Goal: Check status: Check status

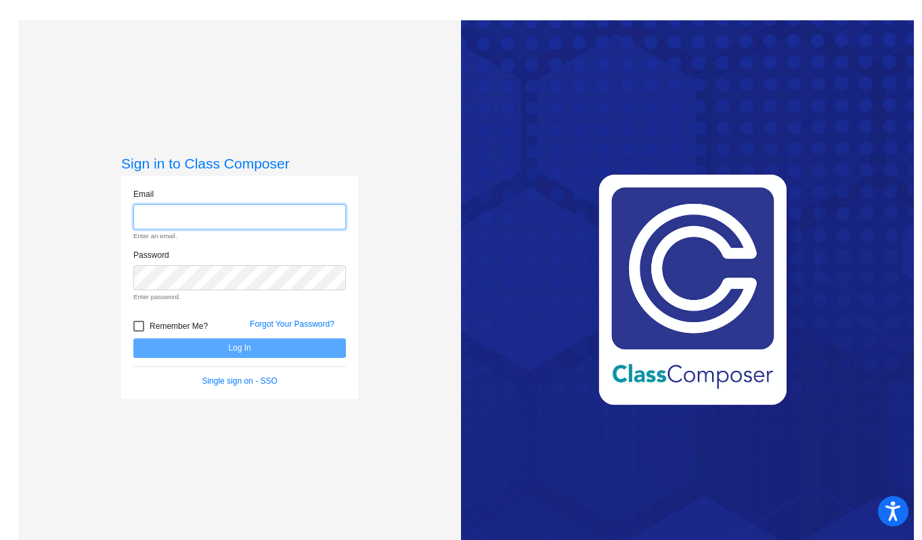
click at [274, 205] on input "email" at bounding box center [239, 216] width 212 height 25
click at [270, 222] on input "email" at bounding box center [239, 216] width 212 height 25
type input "[PERSON_NAME][EMAIL_ADDRESS][PERSON_NAME][DOMAIN_NAME]"
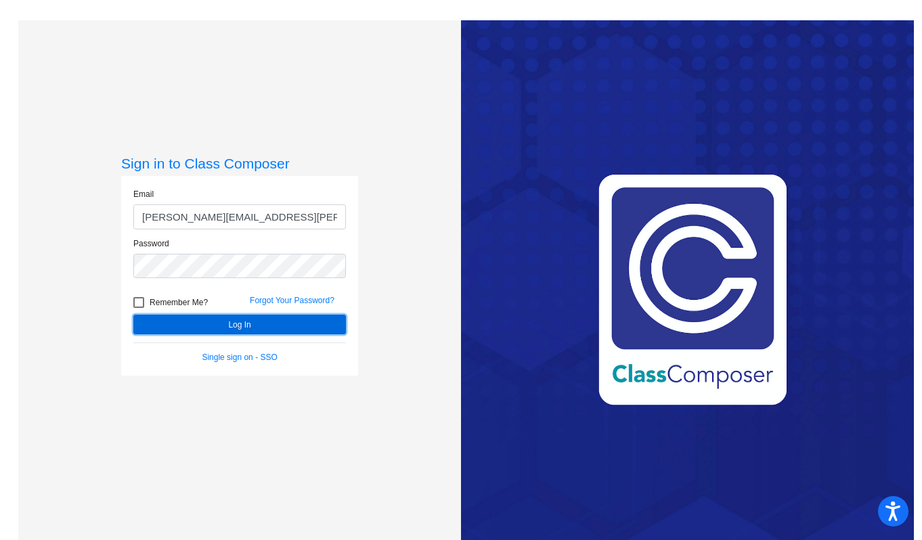
click at [235, 331] on button "Log In" at bounding box center [239, 325] width 212 height 20
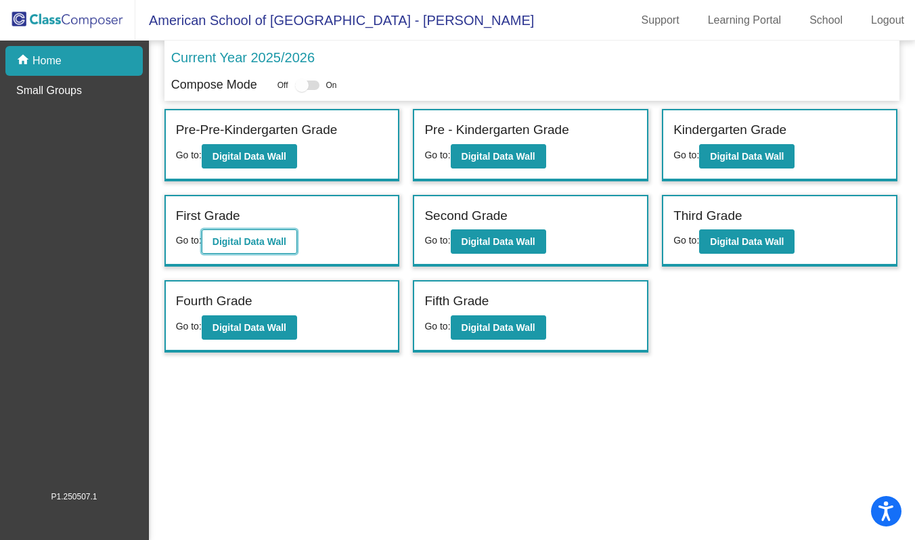
click at [257, 248] on button "Digital Data Wall" at bounding box center [249, 241] width 95 height 24
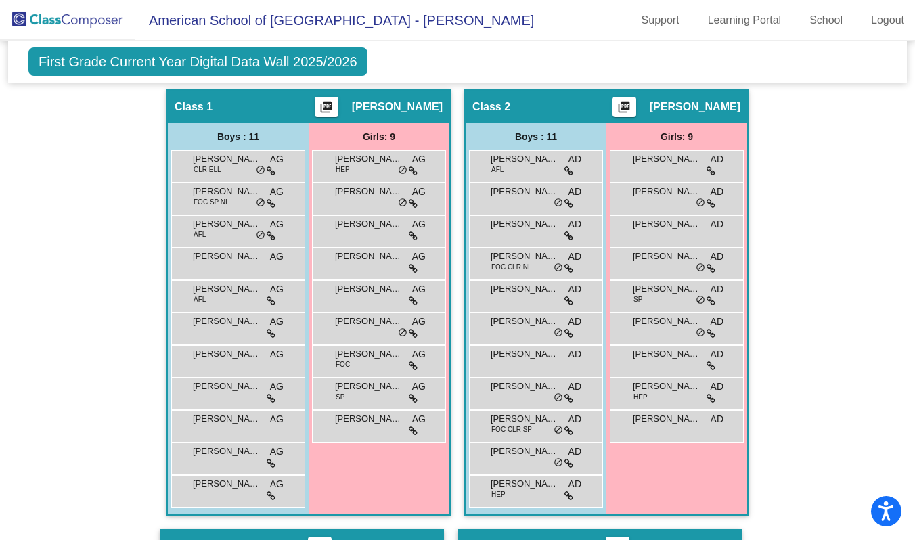
scroll to position [296, 0]
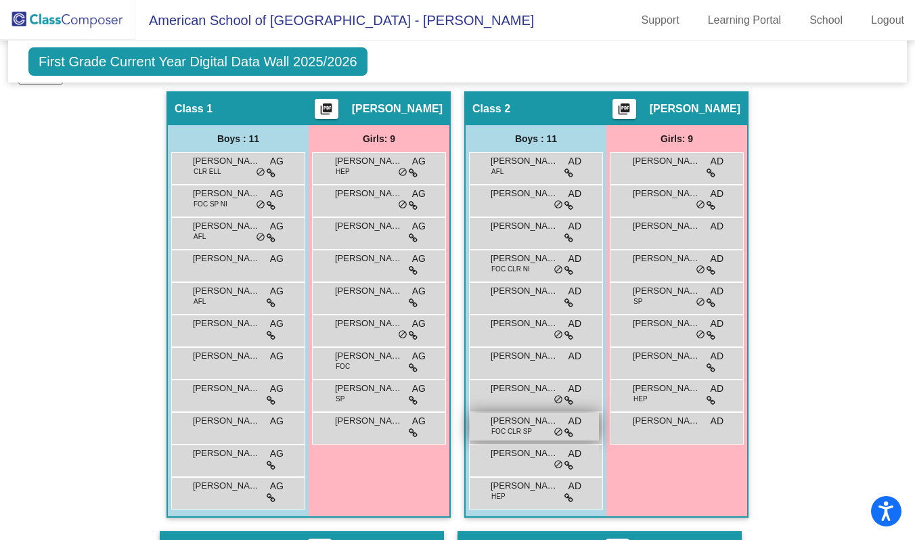
click at [514, 432] on span "FOC CLR SP" at bounding box center [511, 431] width 41 height 10
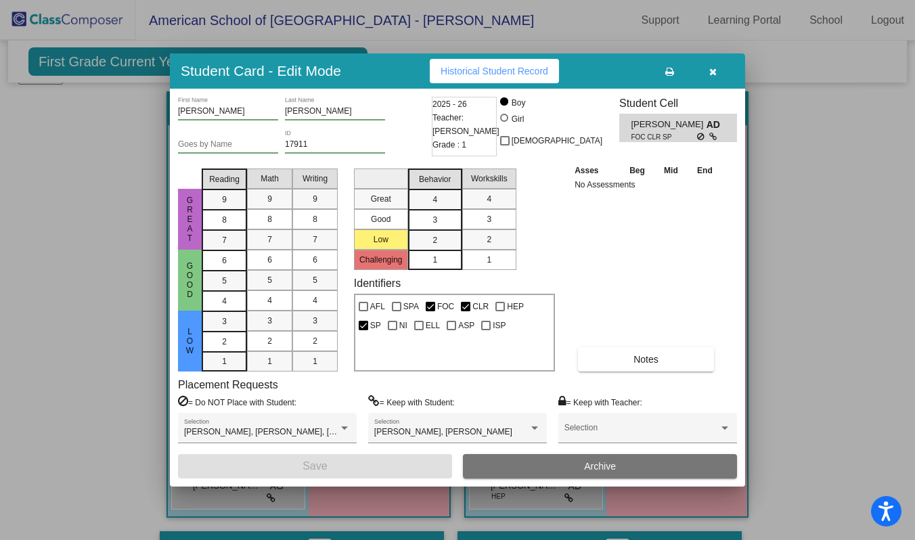
click at [715, 72] on icon "button" at bounding box center [712, 71] width 7 height 9
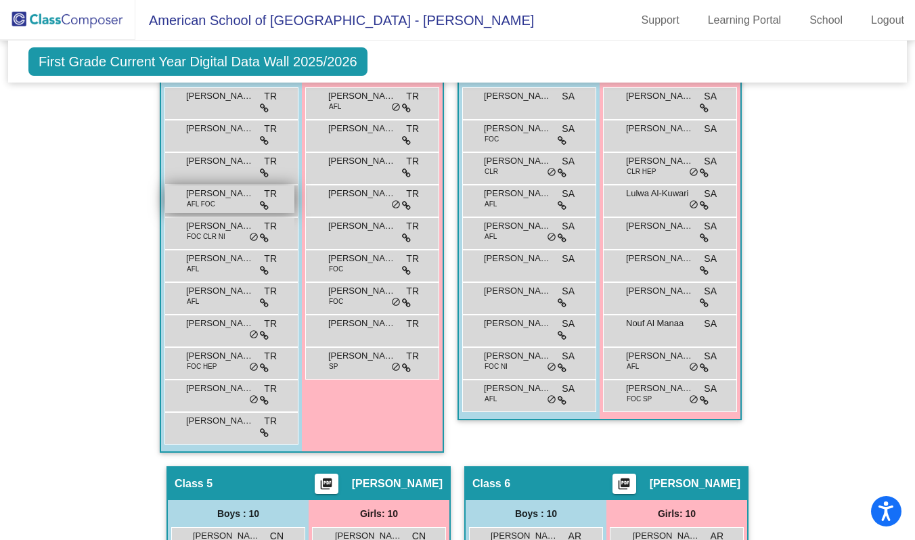
scroll to position [802, 0]
click at [273, 258] on div "[PERSON_NAME] AFL TR lock do_not_disturb_alt" at bounding box center [229, 264] width 129 height 28
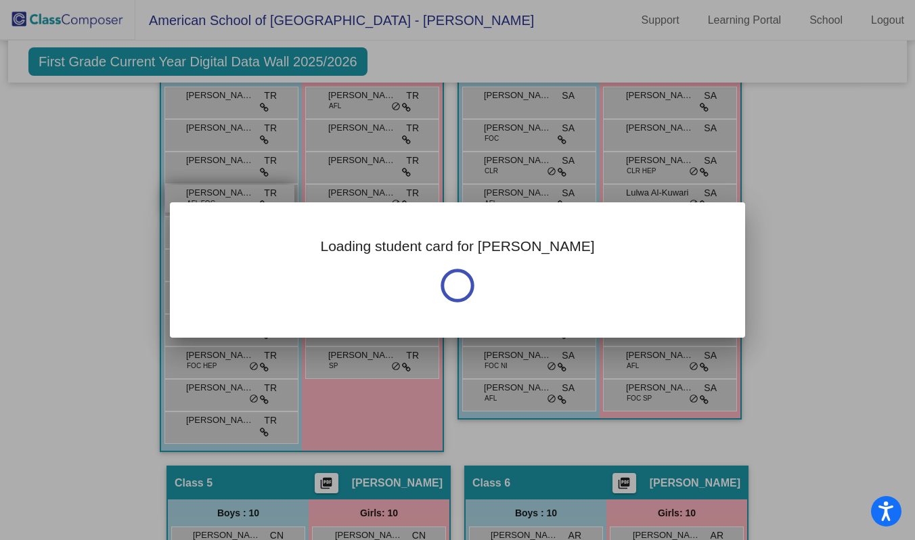
scroll to position [0, 0]
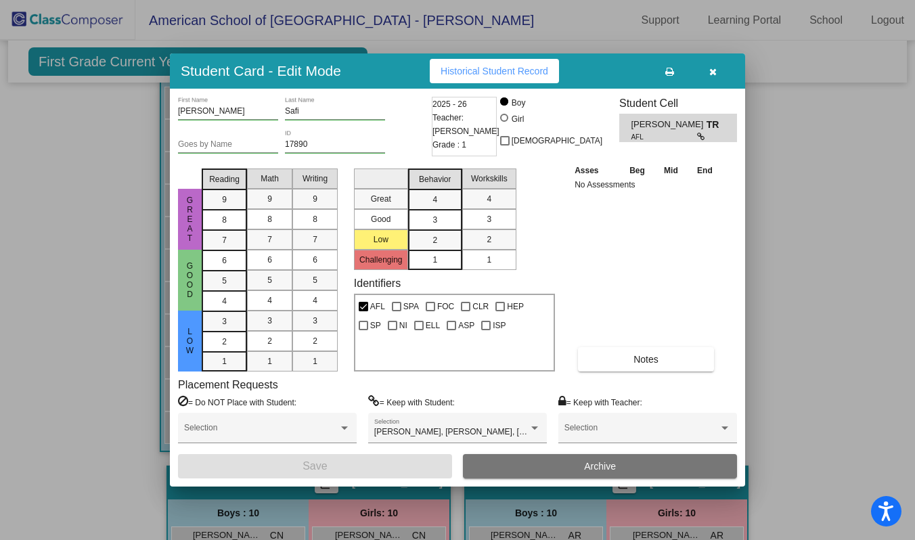
click at [715, 62] on button "button" at bounding box center [712, 71] width 43 height 24
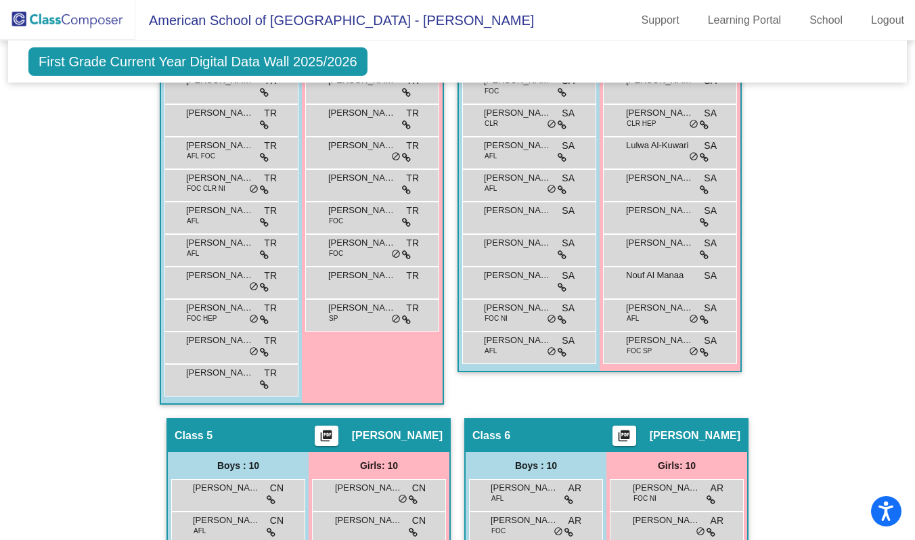
scroll to position [826, 0]
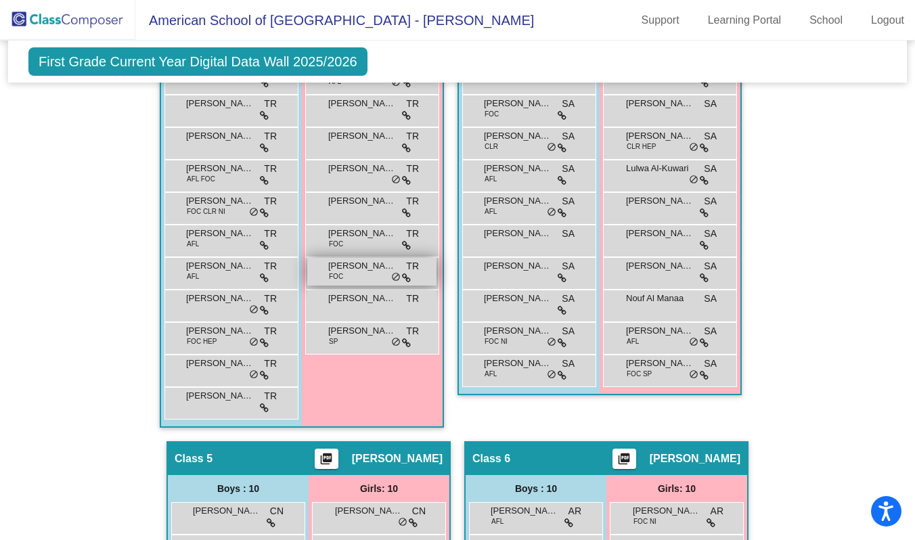
click at [345, 265] on span "[PERSON_NAME]" at bounding box center [362, 266] width 68 height 14
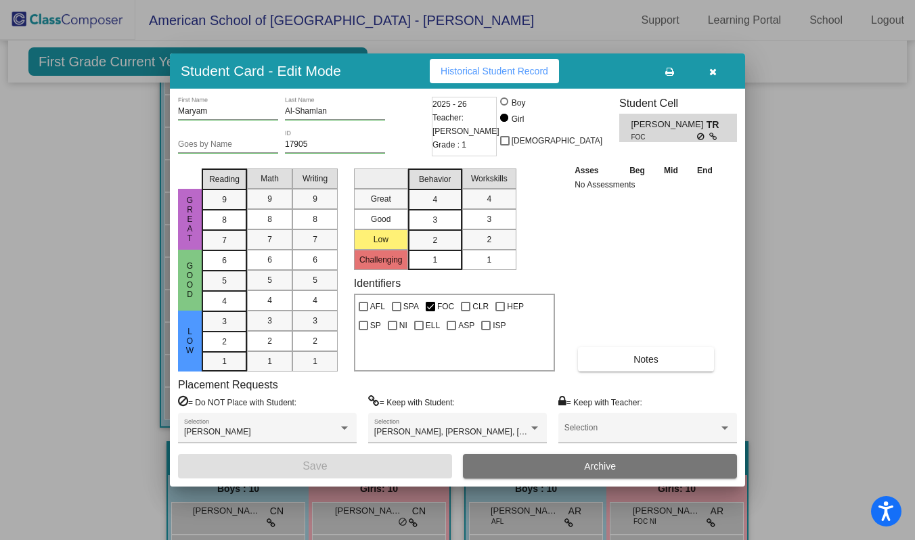
click at [719, 73] on button "button" at bounding box center [712, 71] width 43 height 24
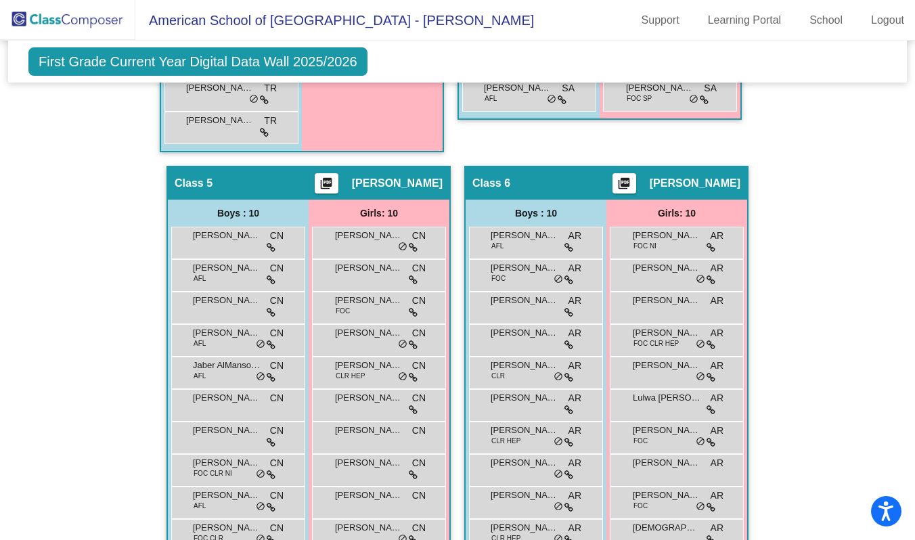
scroll to position [1134, 0]
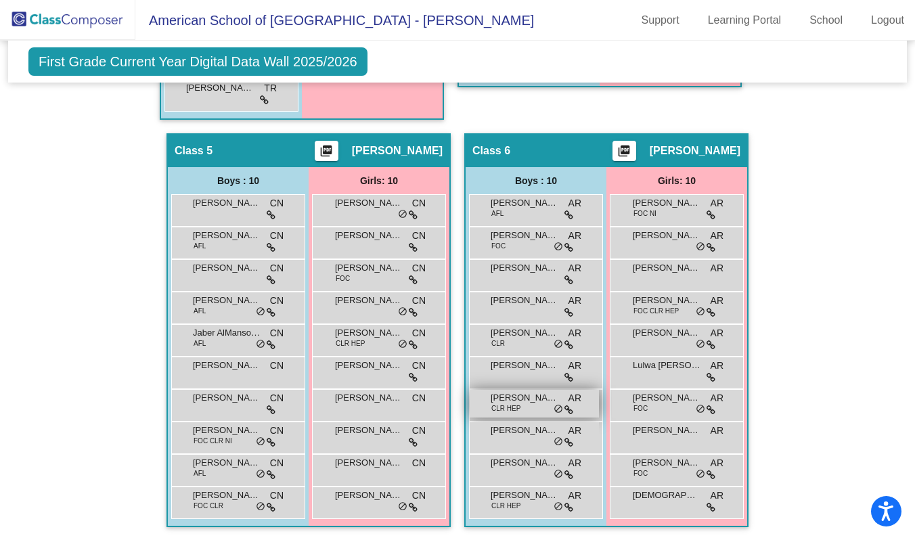
click at [533, 408] on div "[PERSON_NAME] CLR HEP AR lock do_not_disturb_alt" at bounding box center [534, 404] width 129 height 28
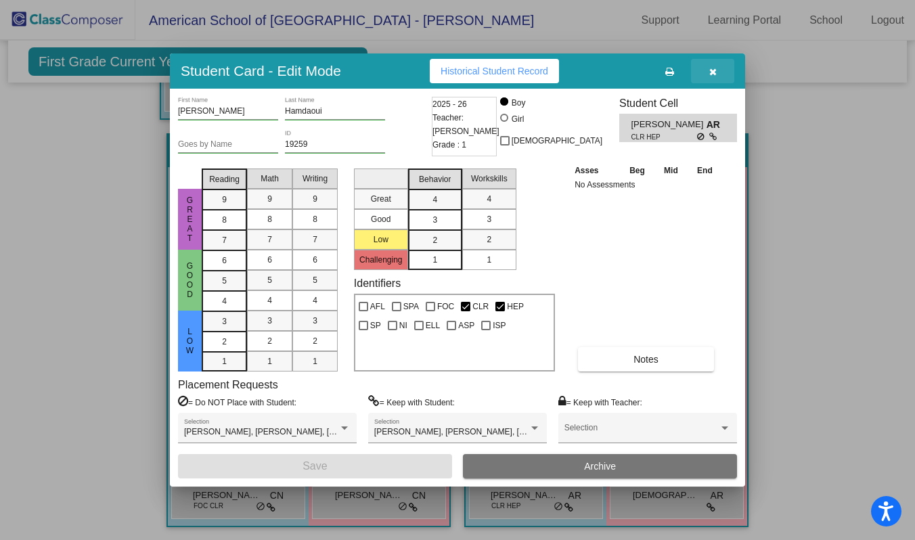
click at [716, 72] on button "button" at bounding box center [712, 71] width 43 height 24
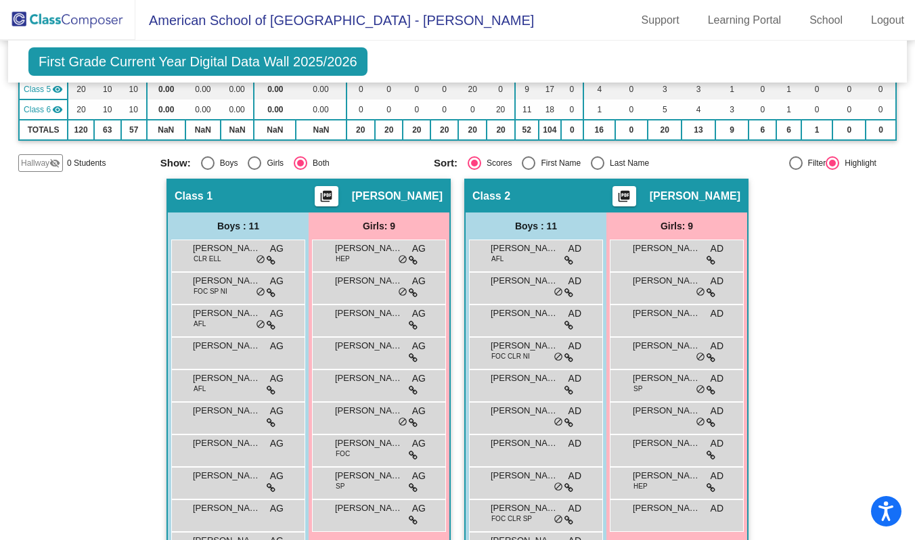
scroll to position [206, 0]
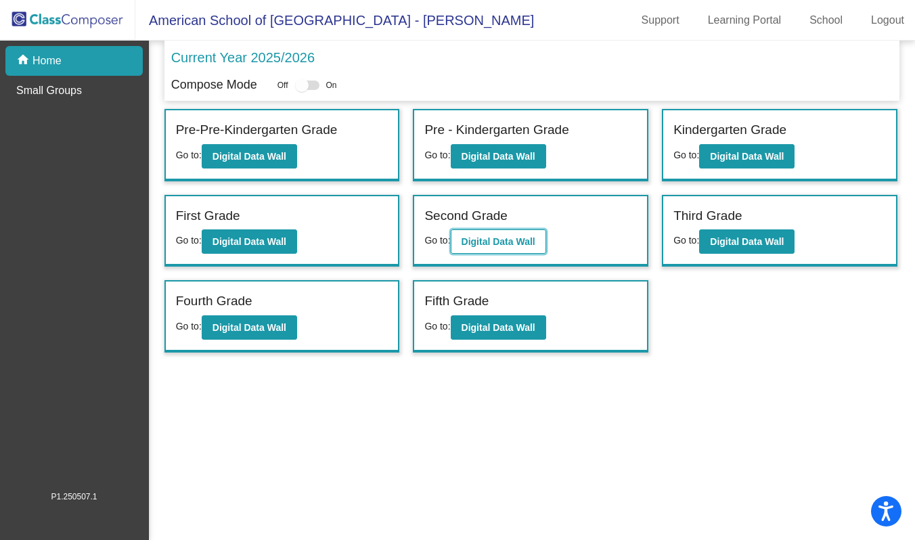
click at [535, 240] on b "Digital Data Wall" at bounding box center [498, 241] width 74 height 11
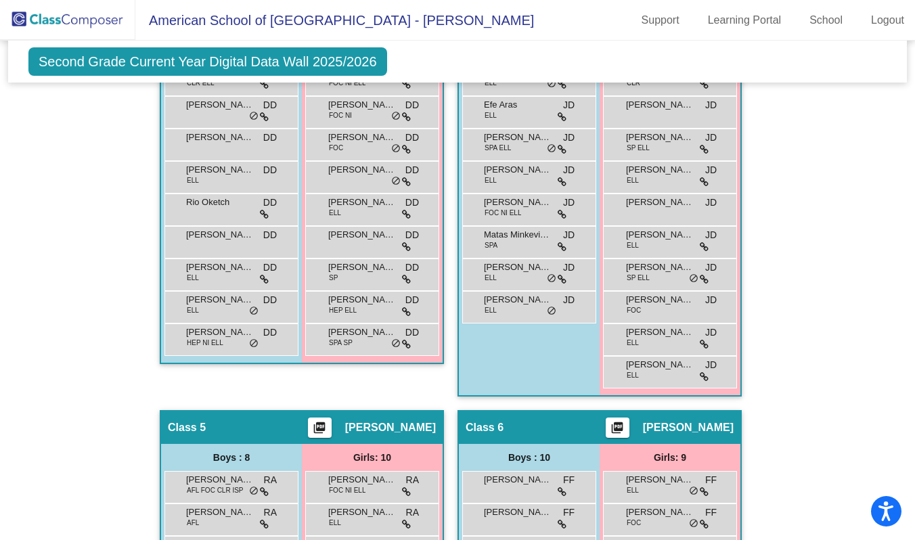
scroll to position [865, 0]
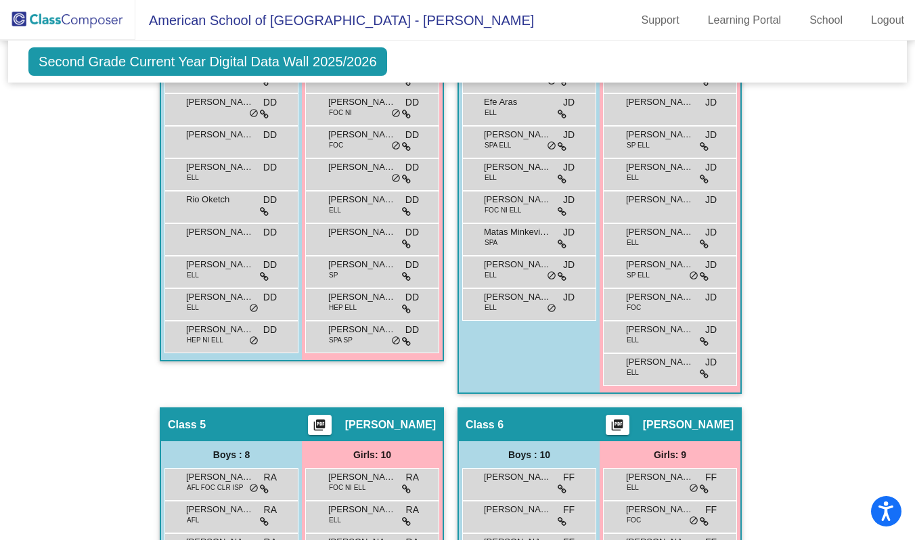
click at [739, 261] on div "Hallway - Hallway Class picture_as_pdf Add Student First Name Last Name Student…" at bounding box center [457, 391] width 878 height 1597
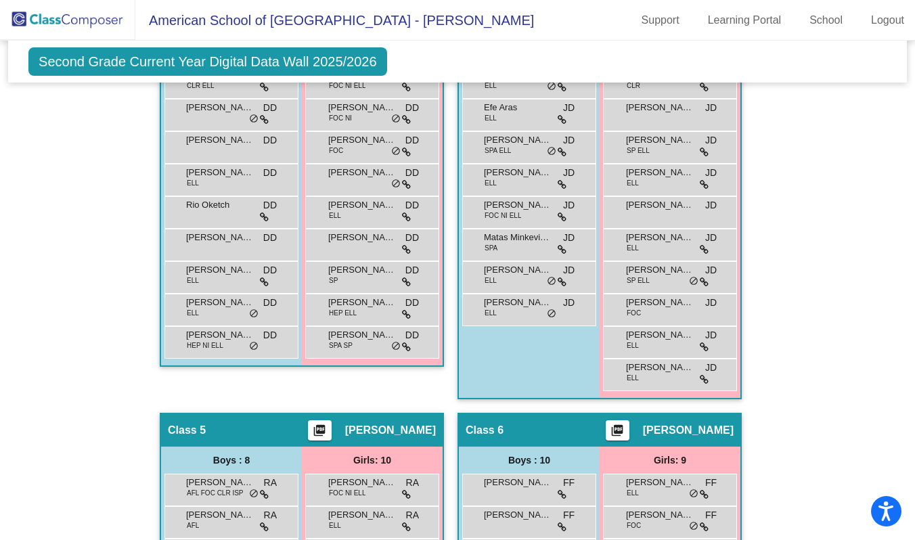
scroll to position [857, 0]
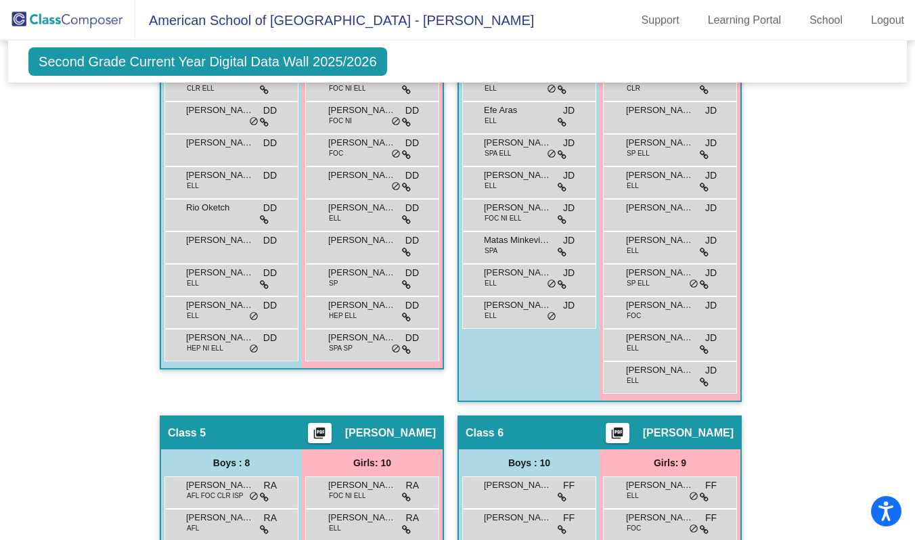
click at [784, 250] on div "Hallway - Hallway Class picture_as_pdf Add Student First Name Last Name Student…" at bounding box center [457, 399] width 878 height 1597
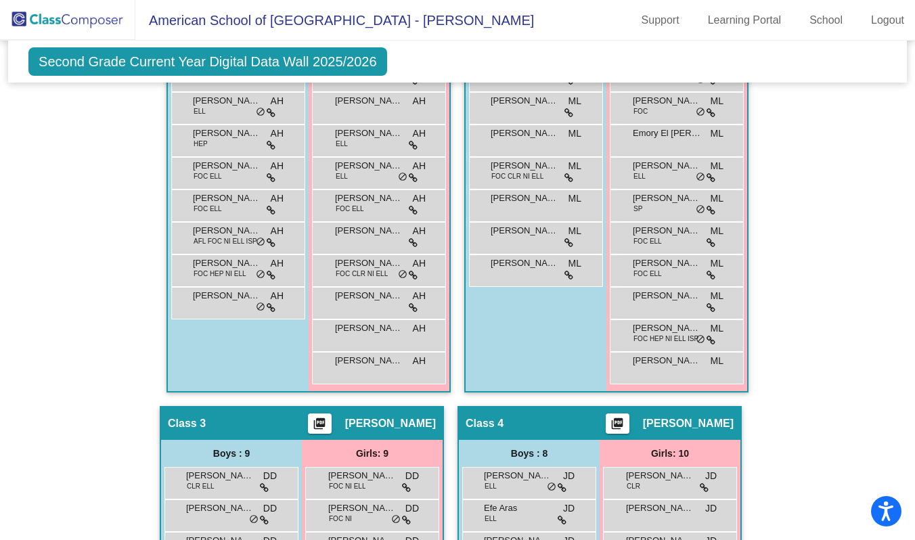
scroll to position [328, 0]
